Goal: Information Seeking & Learning: Learn about a topic

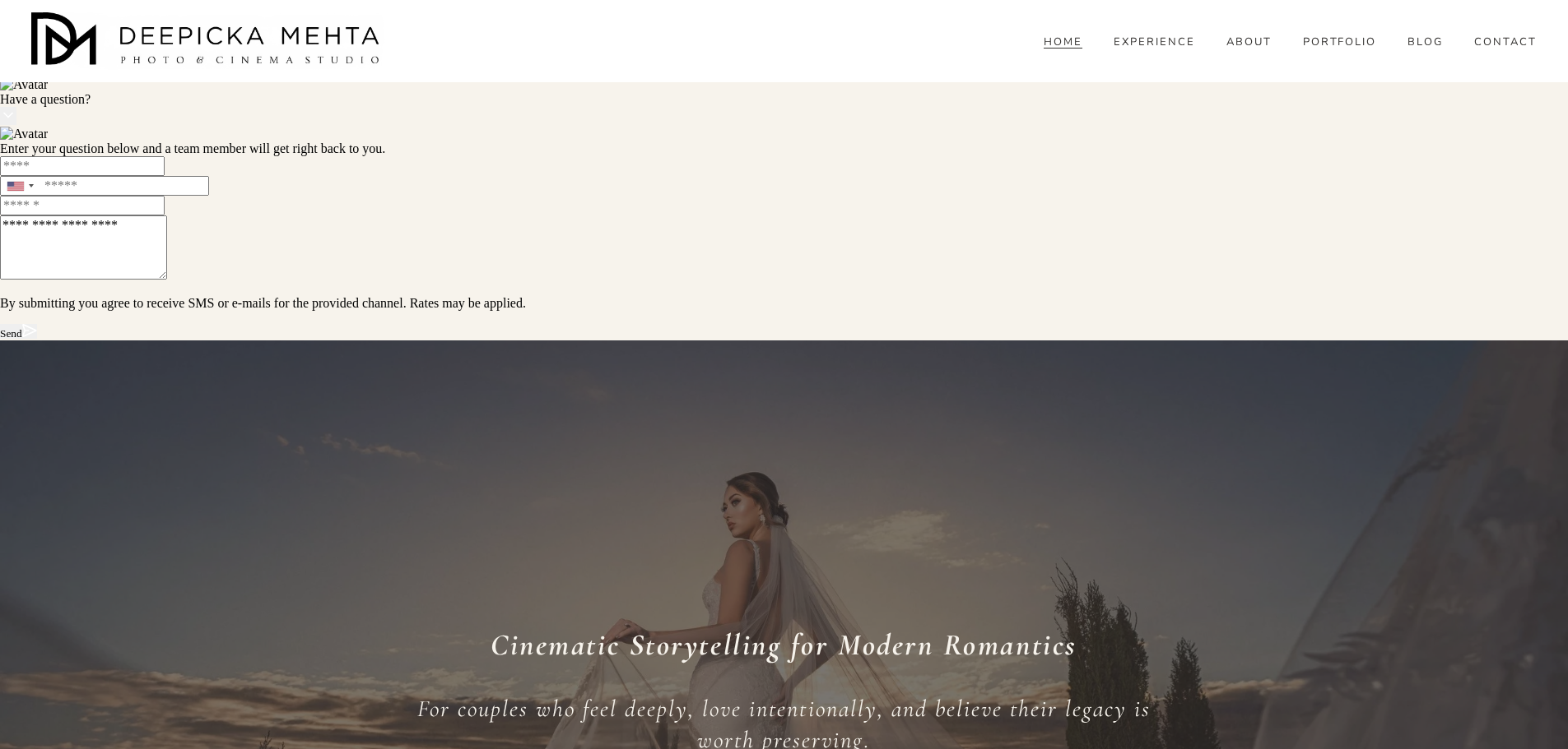
click at [1335, 49] on link "PORTFOLIO" at bounding box center [1340, 41] width 74 height 14
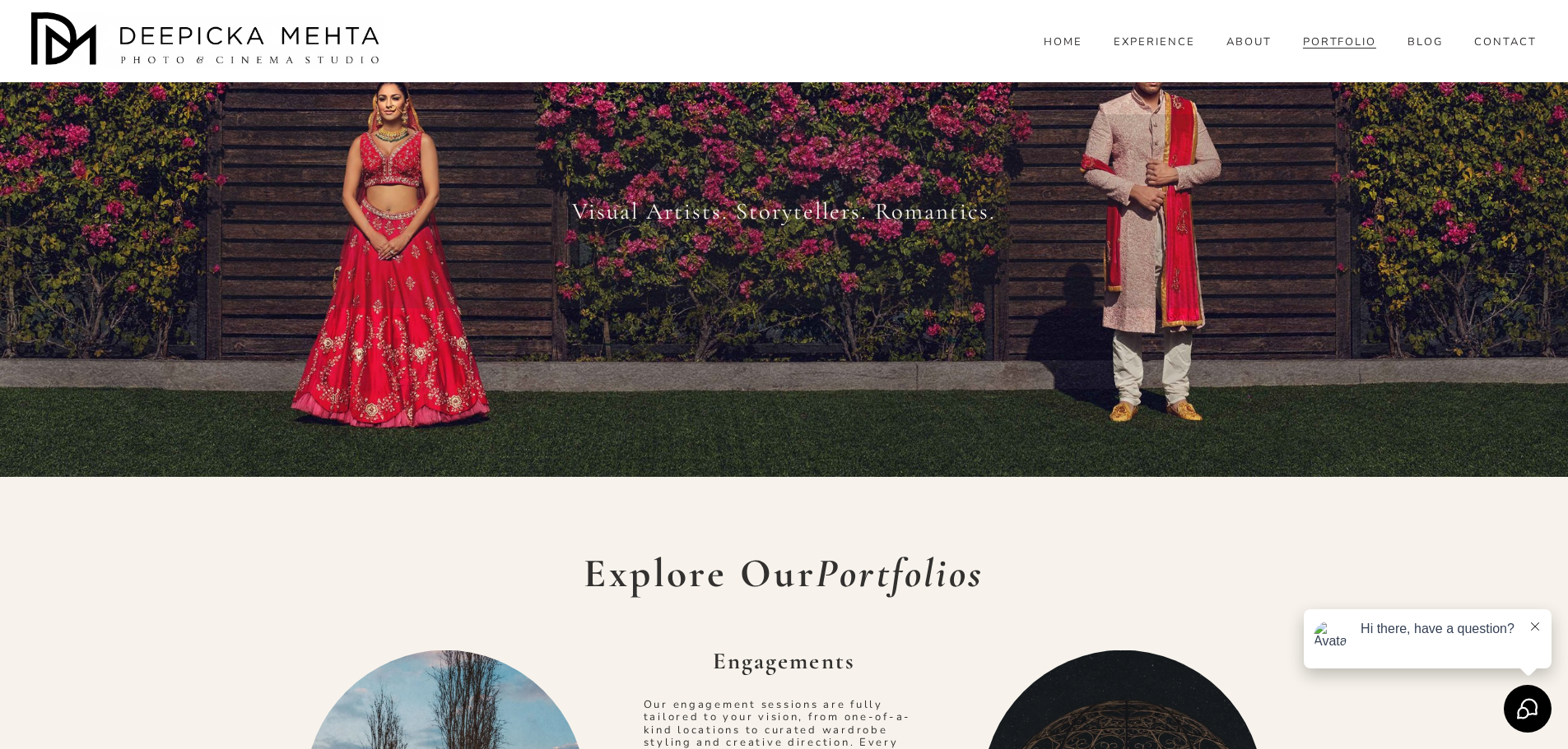
scroll to position [83, 0]
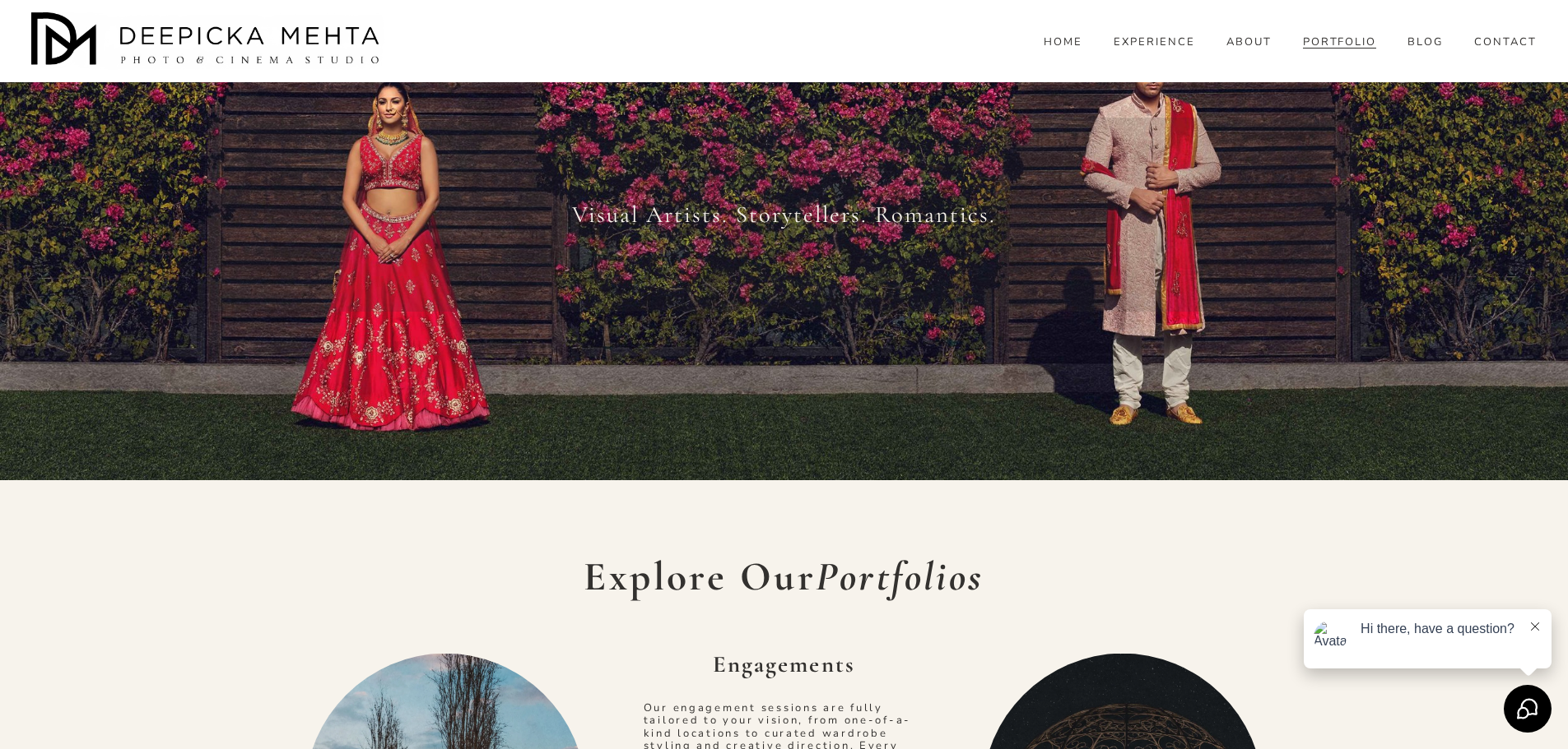
click at [1416, 49] on span "BLOG" at bounding box center [1424, 42] width 35 height 13
click at [0, 0] on span "WEDDINGS" at bounding box center [0, 0] width 0 height 0
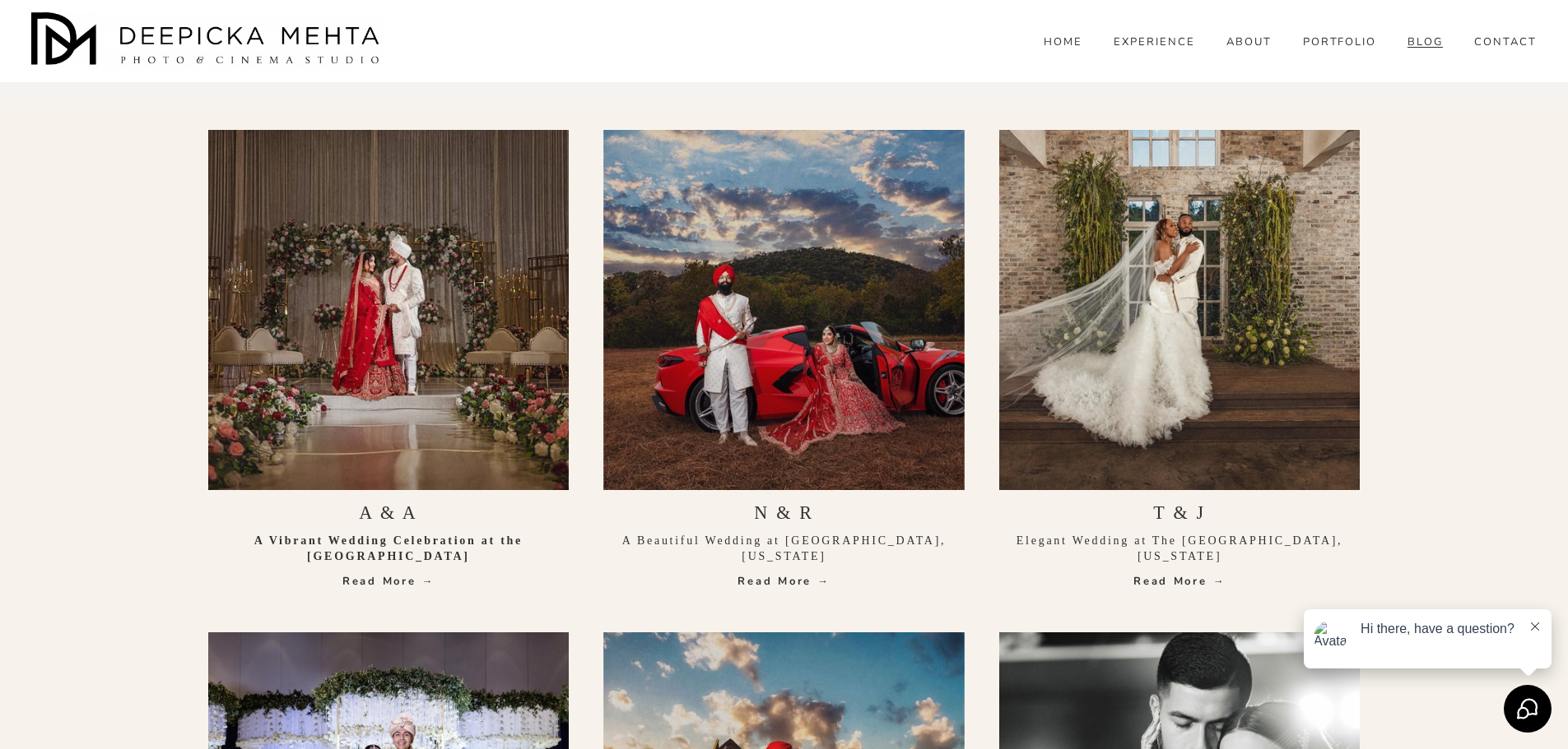
scroll to position [658, 0]
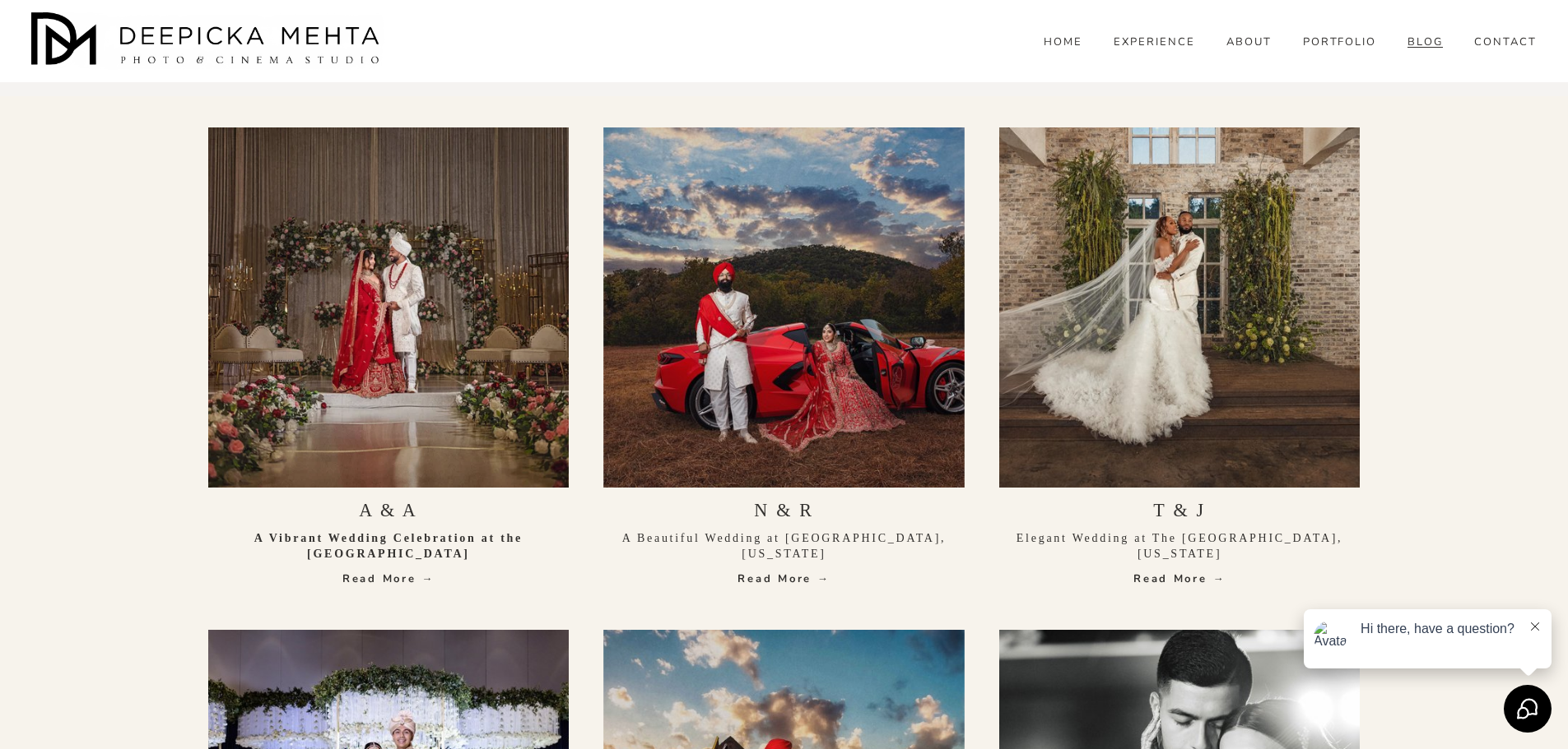
click at [803, 567] on div "N & R A Beautiful Wedding at Lakeway Activity Center, Texas Read More →" at bounding box center [784, 543] width 361 height 87
click at [808, 579] on link "Read More →" at bounding box center [784, 579] width 361 height 16
